Goal: Navigation & Orientation: Find specific page/section

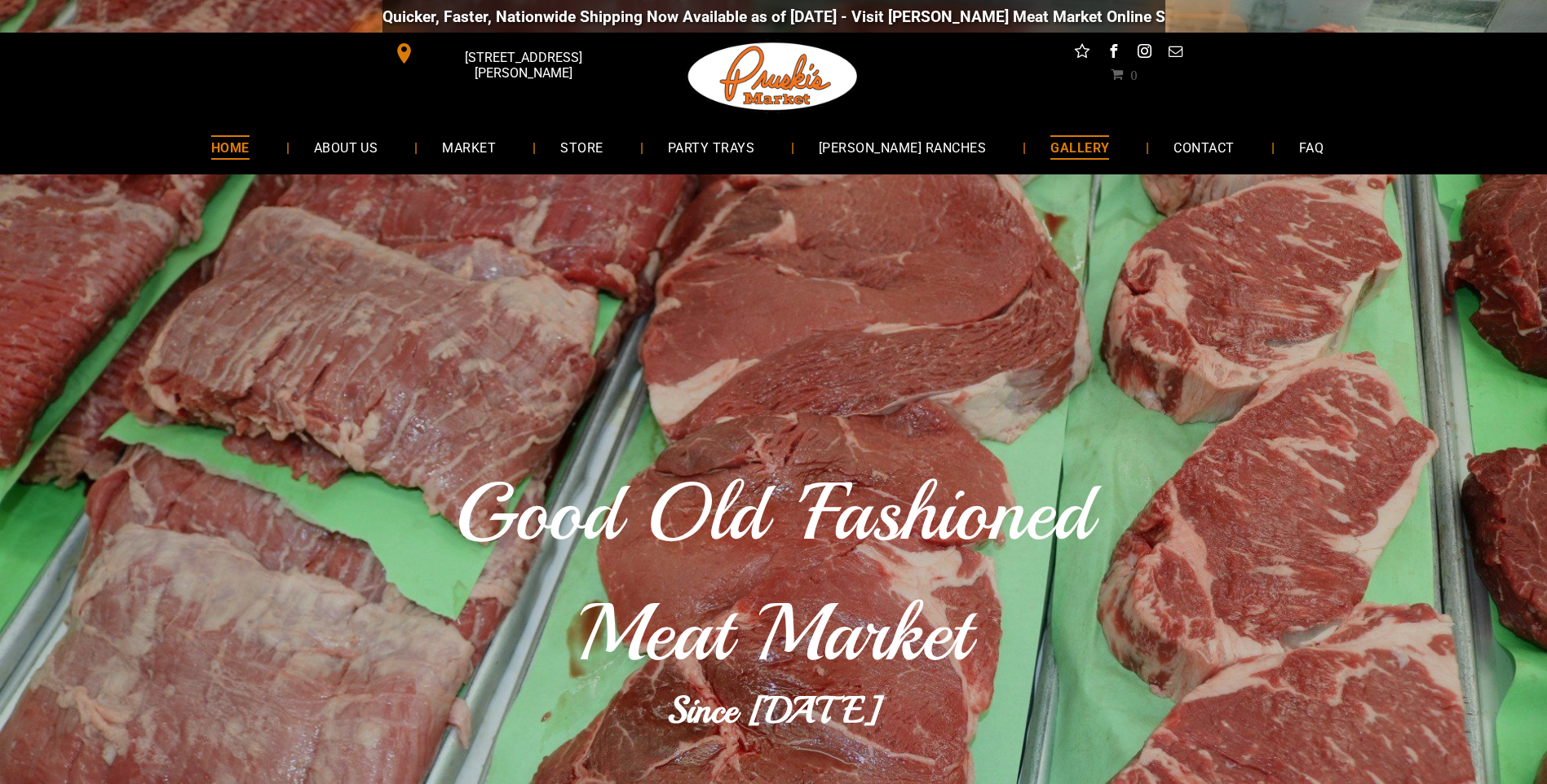
click at [1051, 148] on span "GALLERY" at bounding box center [1080, 147] width 59 height 23
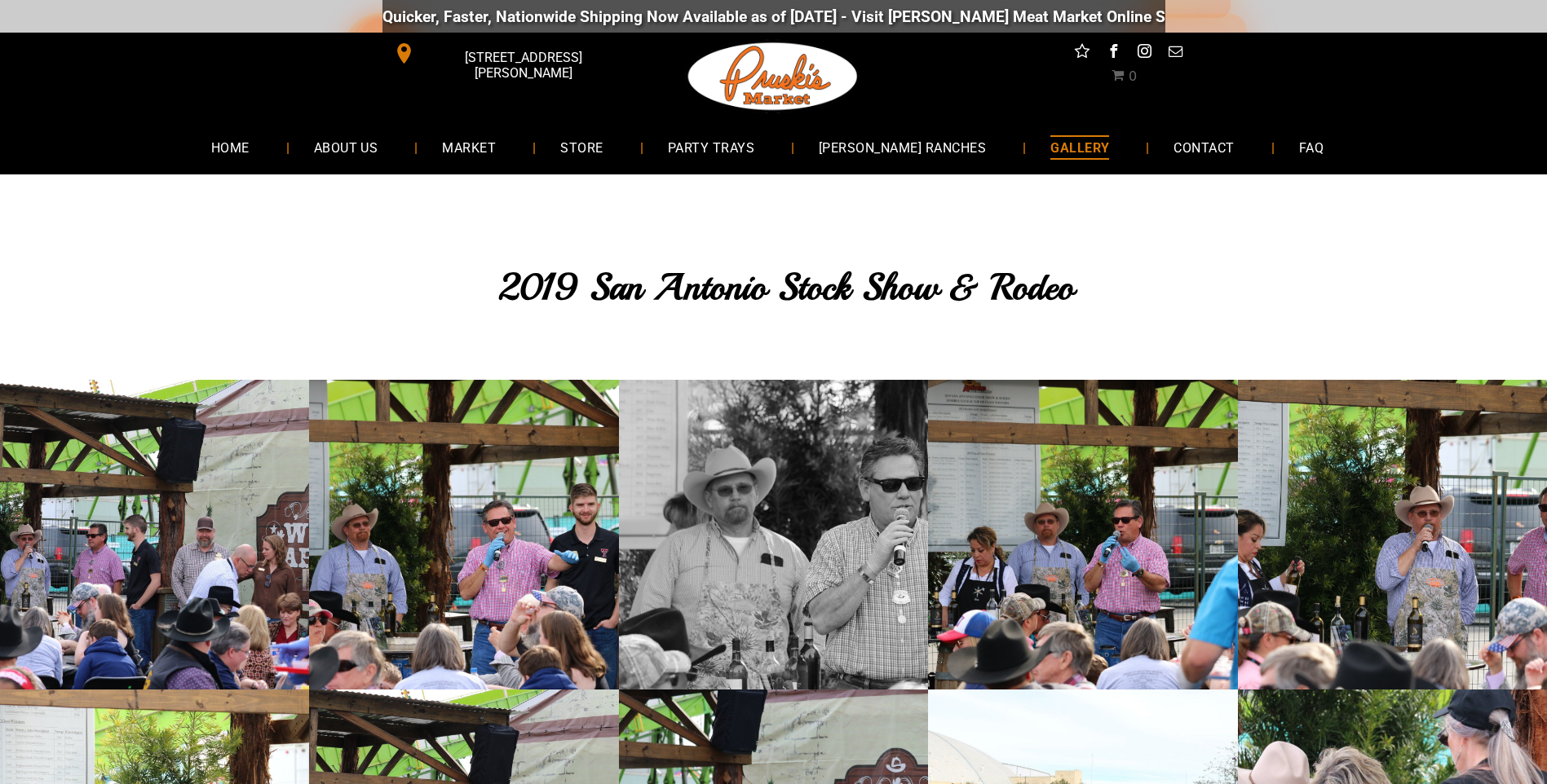
click at [754, 527] on link at bounding box center [774, 534] width 309 height 309
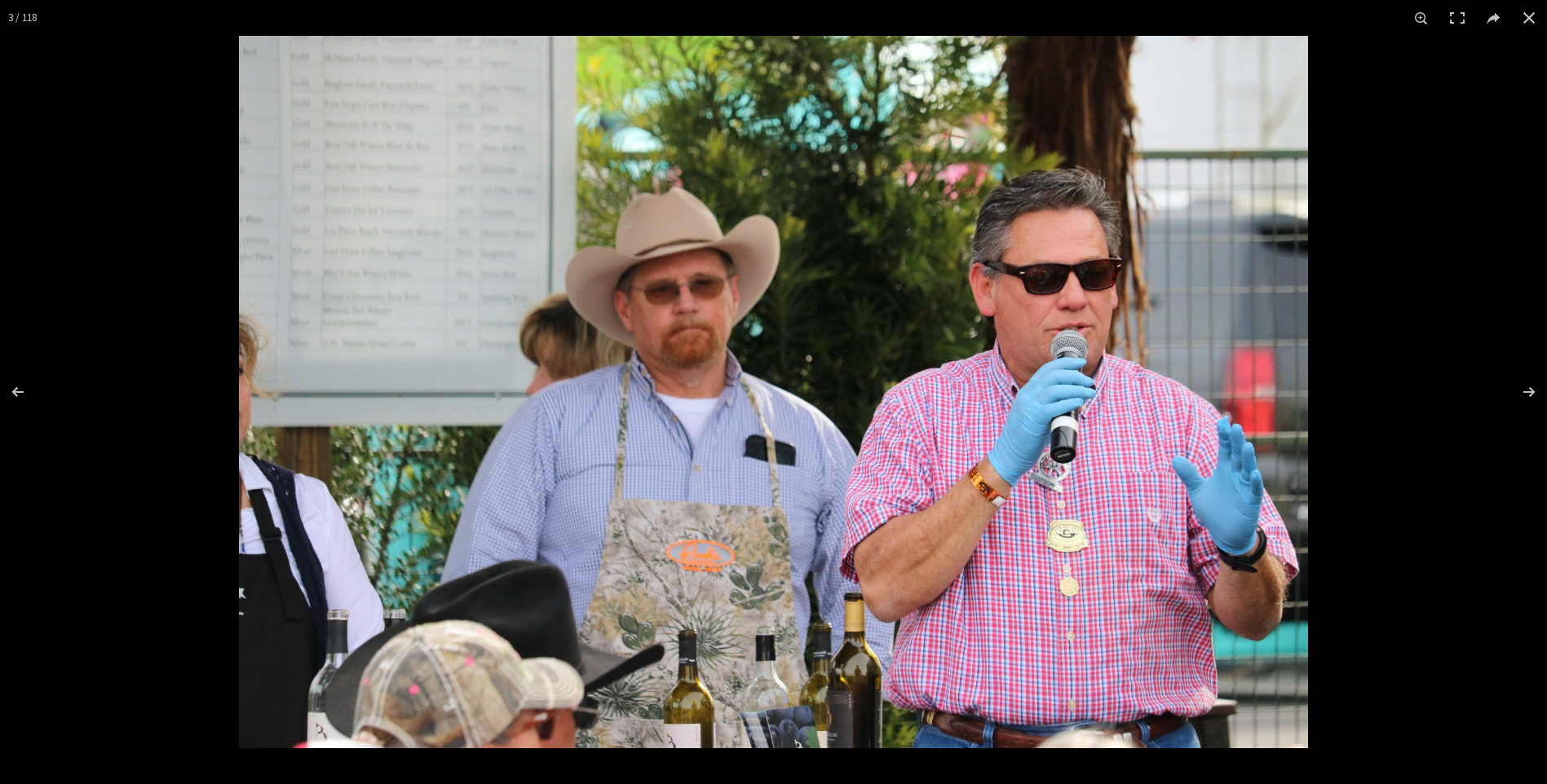
click at [688, 557] on img at bounding box center [774, 392] width 1070 height 713
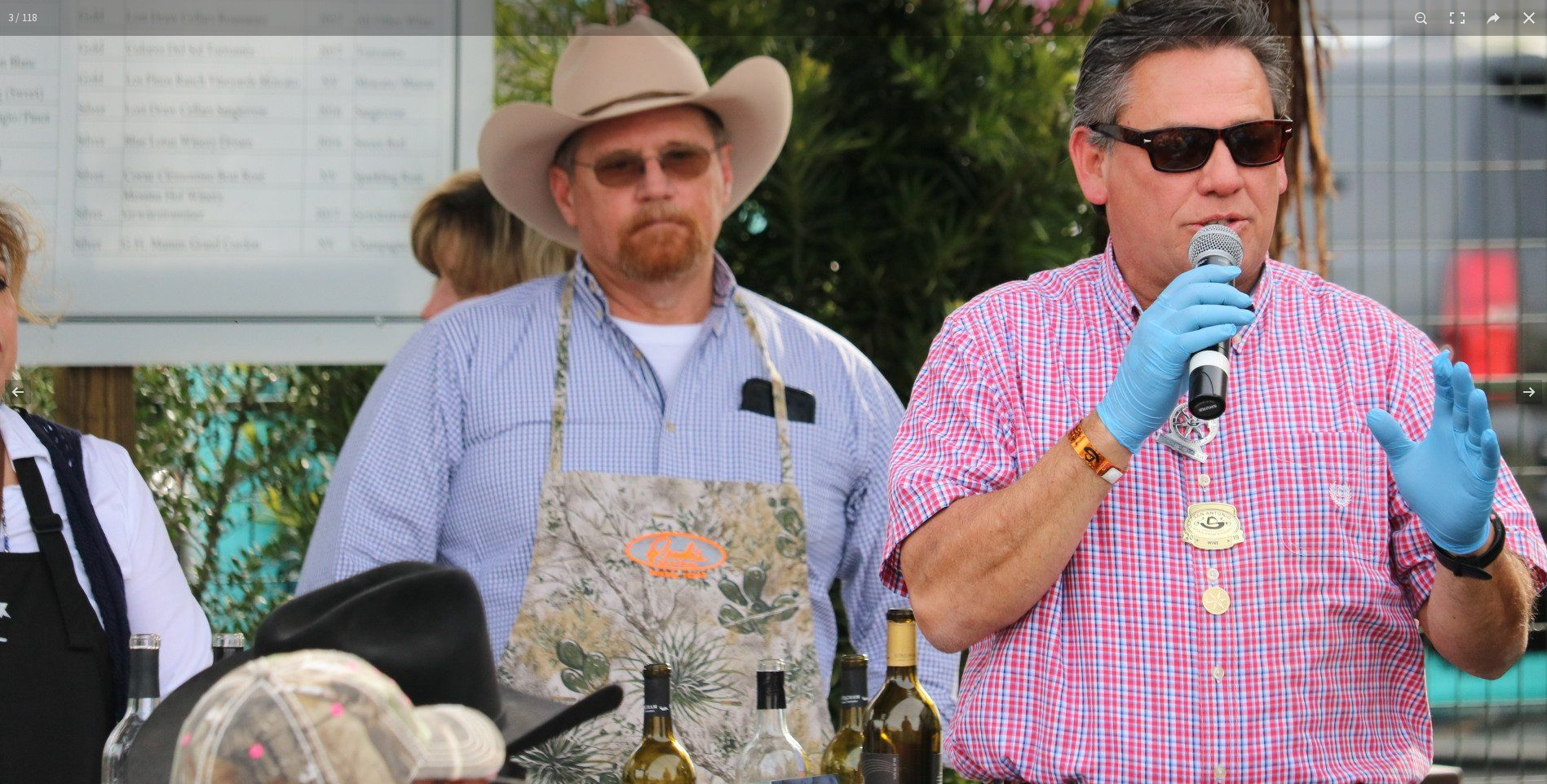
click at [687, 557] on img at bounding box center [783, 315] width 1566 height 1043
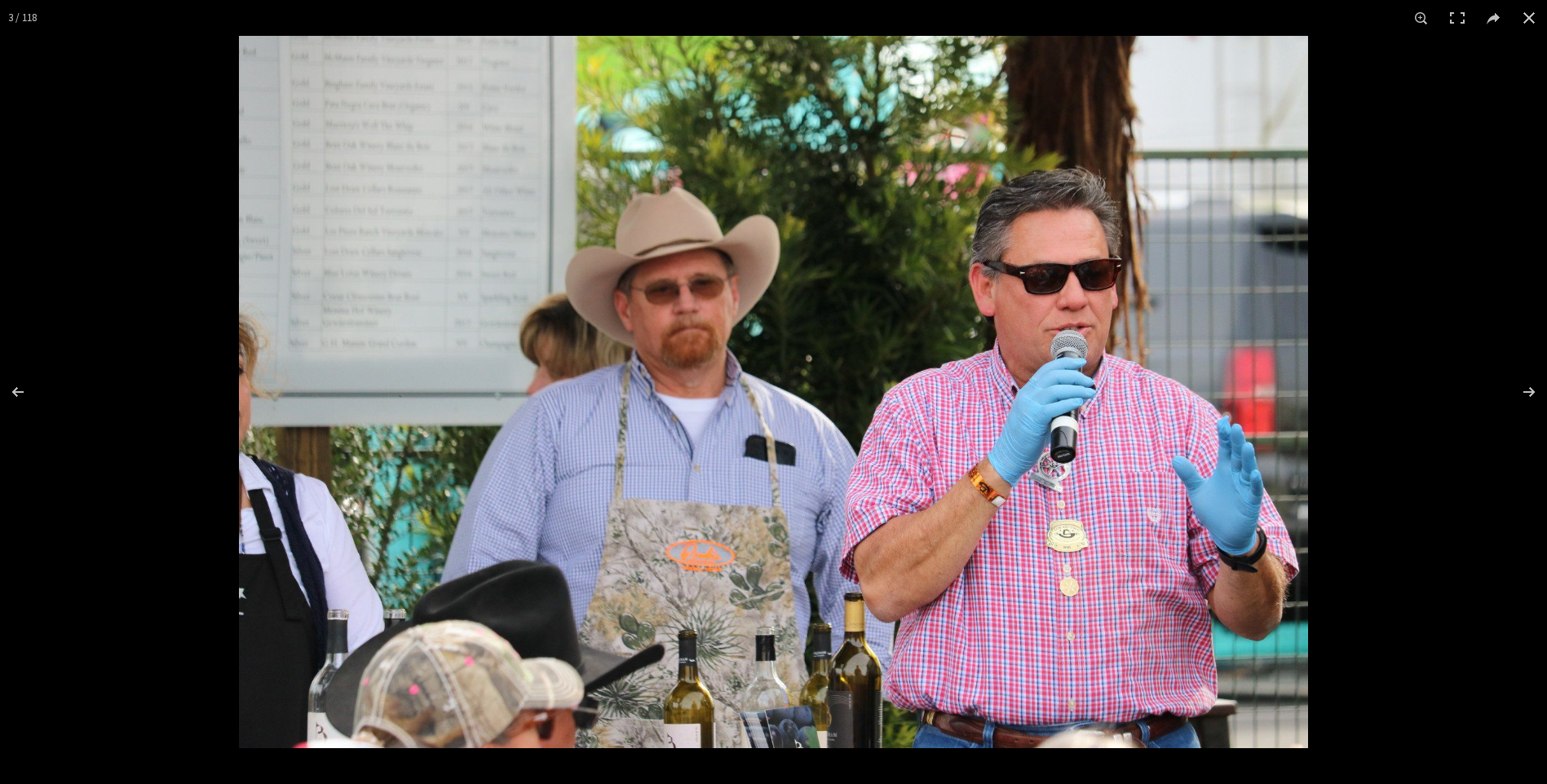
click at [687, 557] on img at bounding box center [774, 392] width 1070 height 713
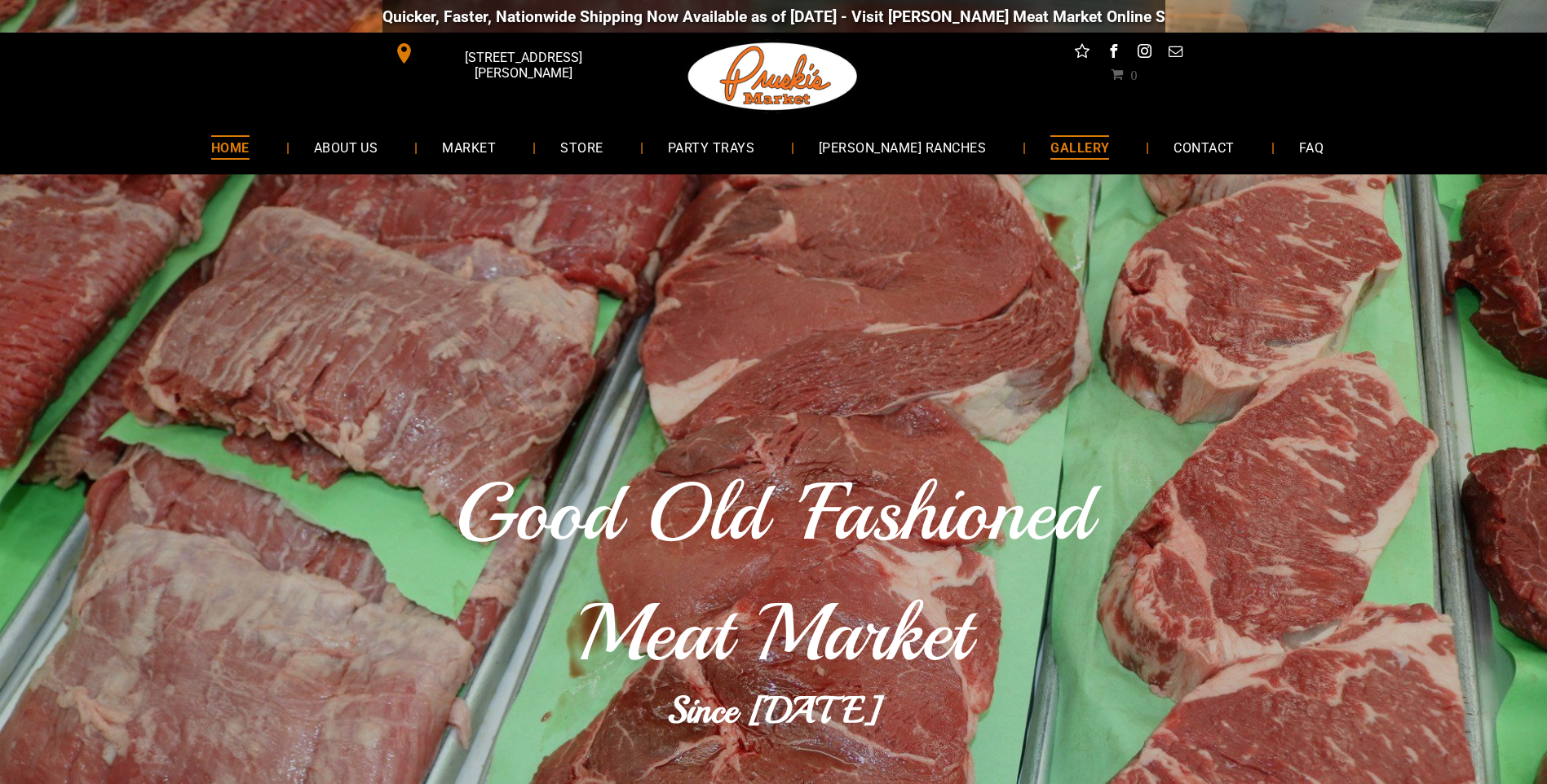
click at [1051, 156] on span "GALLERY" at bounding box center [1080, 147] width 59 height 23
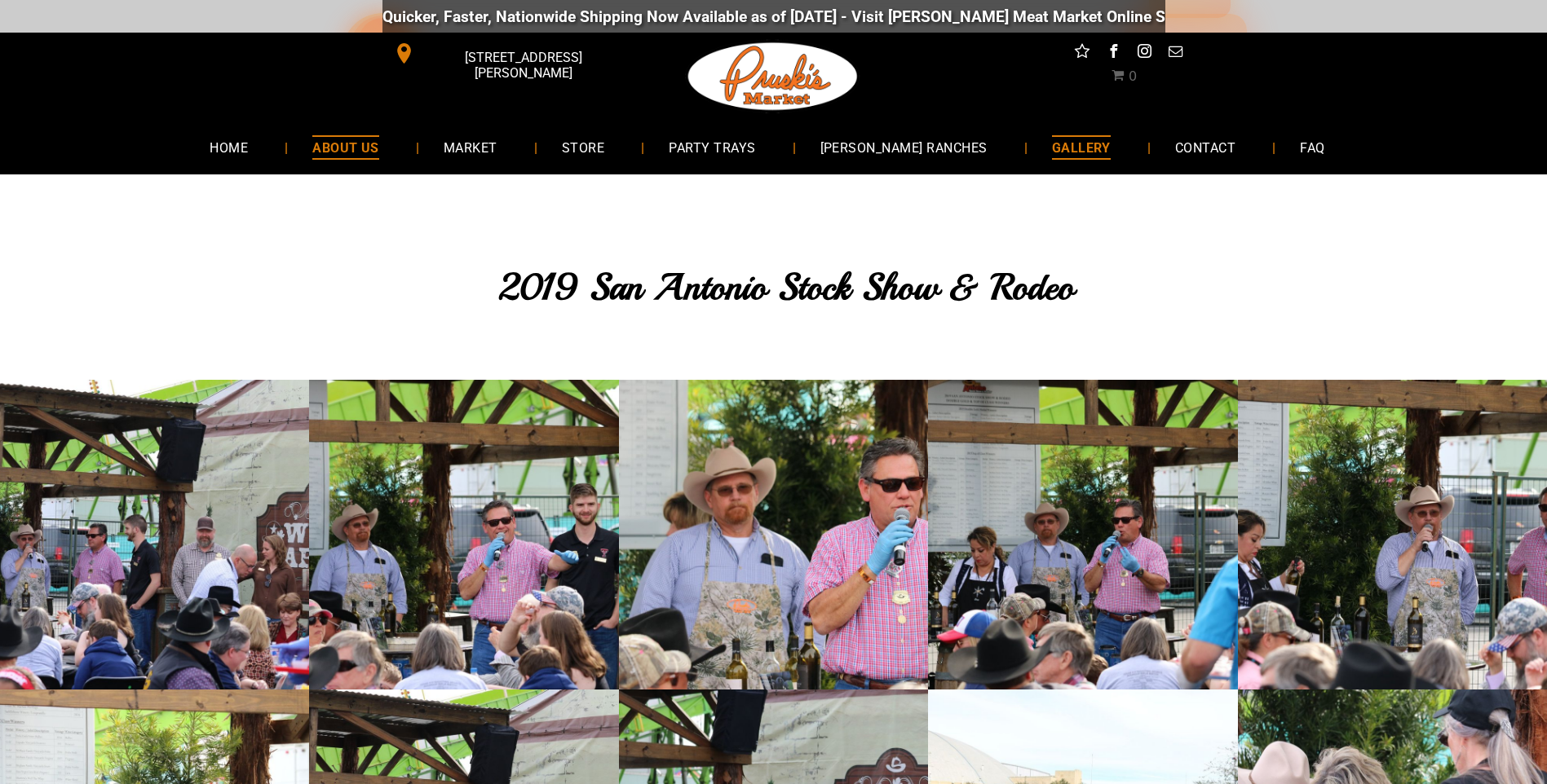
click at [379, 149] on span "ABOUT US" at bounding box center [346, 147] width 67 height 23
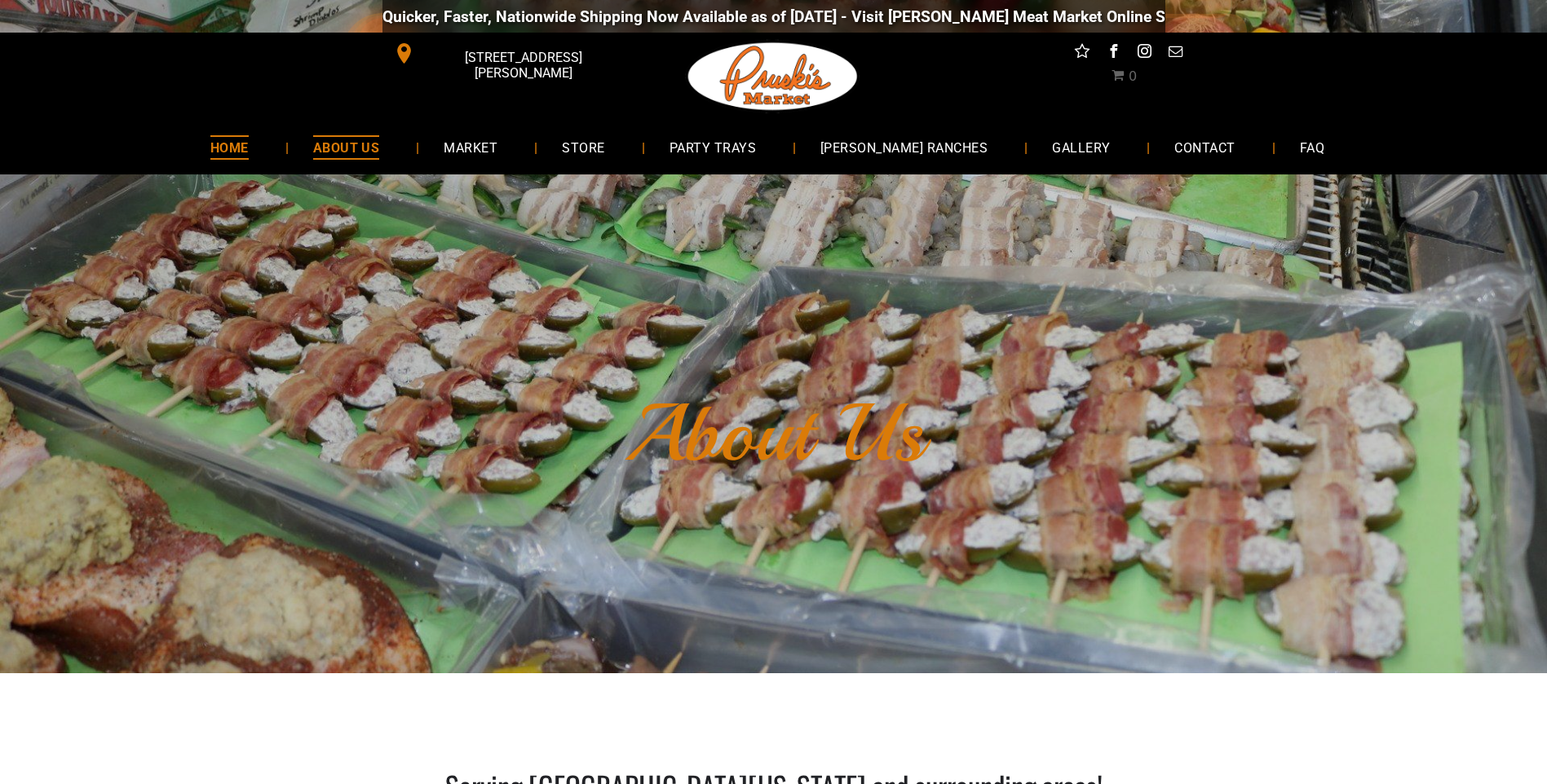
click at [249, 140] on span "HOME" at bounding box center [230, 147] width 39 height 23
